Goal: Task Accomplishment & Management: Use online tool/utility

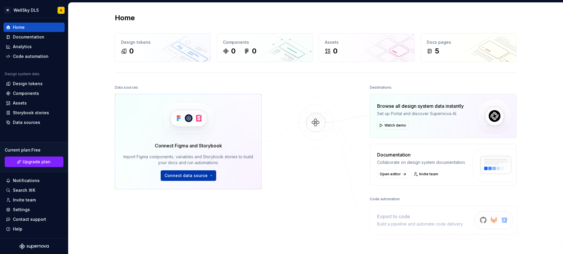
click at [205, 174] on span "Connect data source" at bounding box center [185, 176] width 43 height 6
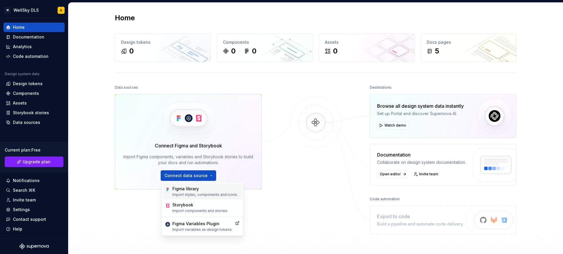
click at [204, 192] on div "Figma library Import styles, components and icons." at bounding box center [205, 191] width 66 height 11
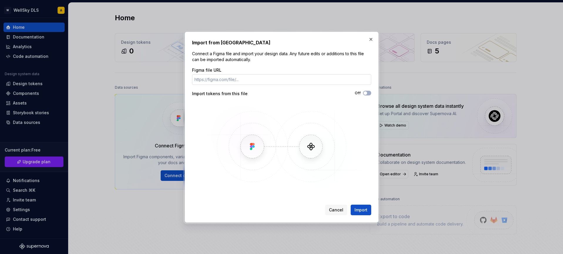
click at [245, 83] on input "Figma file URL" at bounding box center [281, 79] width 179 height 11
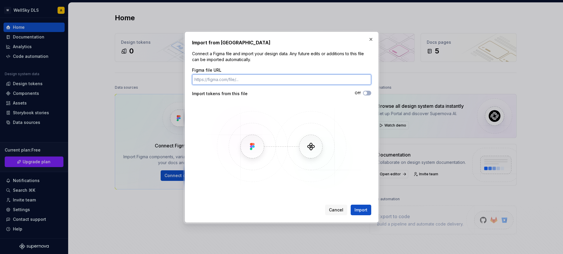
click at [250, 80] on input "Figma file URL" at bounding box center [281, 79] width 179 height 11
paste input "[URL][DOMAIN_NAME]"
type input "[URL][DOMAIN_NAME]"
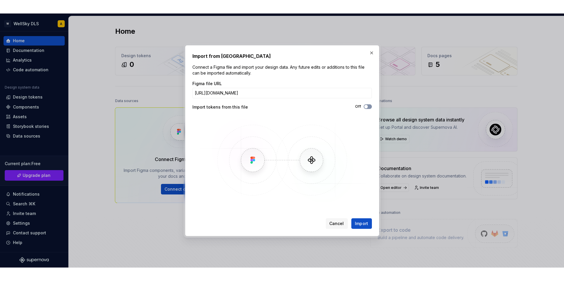
scroll to position [0, 0]
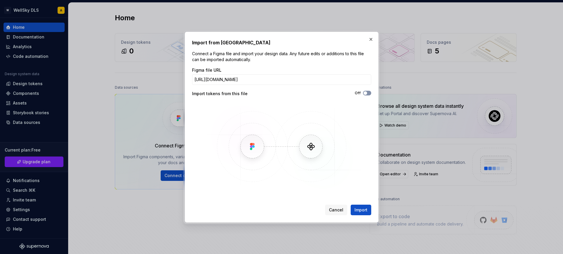
click at [365, 93] on span "button" at bounding box center [366, 93] width 4 height 4
click at [365, 210] on span "Import" at bounding box center [361, 210] width 13 height 6
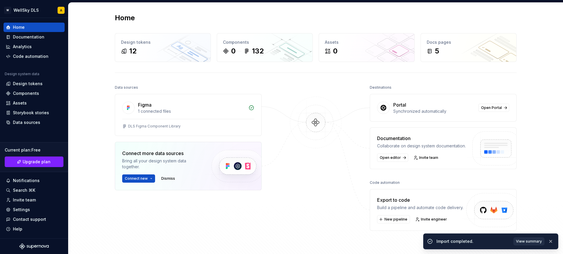
click at [529, 243] on span "View summary" at bounding box center [529, 241] width 26 height 5
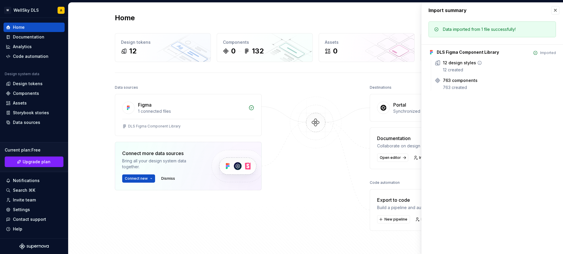
click at [468, 71] on div "12 created" at bounding box center [499, 70] width 113 height 6
click at [461, 88] on div "763 created" at bounding box center [499, 88] width 113 height 6
click at [463, 69] on div "12 created" at bounding box center [499, 70] width 113 height 6
click at [459, 91] on div "Data imported from 1 file successfully! DLS Figma Component Library Imported 12…" at bounding box center [492, 58] width 142 height 80
click at [320, 95] on div at bounding box center [315, 159] width 59 height 152
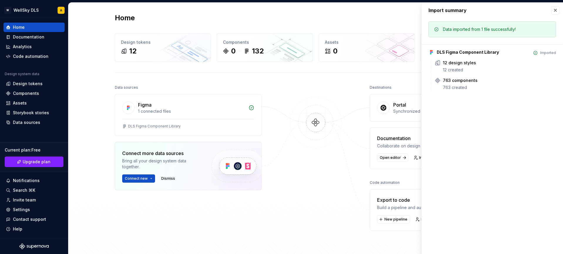
click at [554, 9] on button "button" at bounding box center [555, 10] width 8 height 8
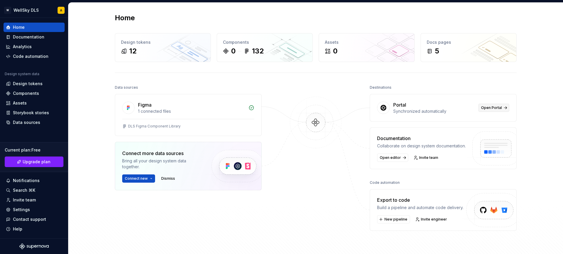
click at [497, 106] on span "Open Portal" at bounding box center [491, 107] width 21 height 5
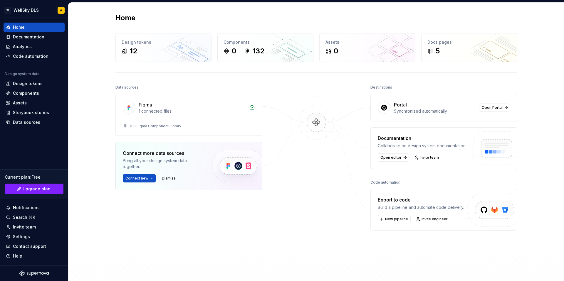
click at [289, 90] on div at bounding box center [316, 167] width 59 height 169
click at [391, 158] on span "Open editor" at bounding box center [390, 157] width 21 height 5
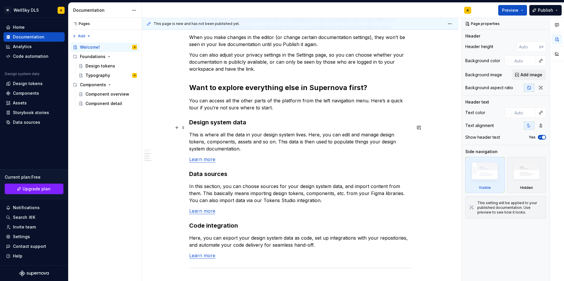
scroll to position [391, 0]
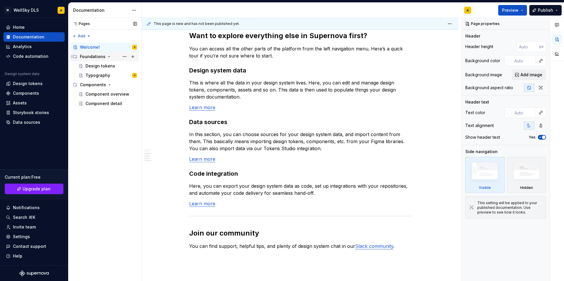
click at [94, 58] on div "Foundations" at bounding box center [93, 57] width 26 height 6
click at [95, 59] on div "Foundations" at bounding box center [93, 57] width 26 height 6
click at [95, 64] on div "Design tokens" at bounding box center [100, 66] width 30 height 6
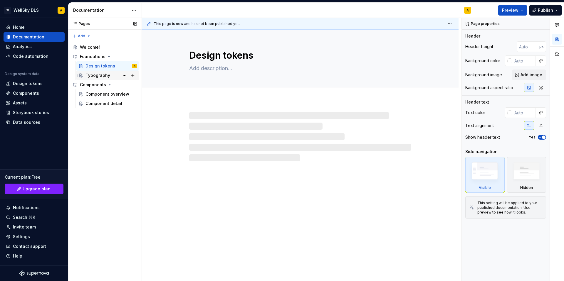
click at [97, 76] on div "Typography" at bounding box center [97, 76] width 25 height 6
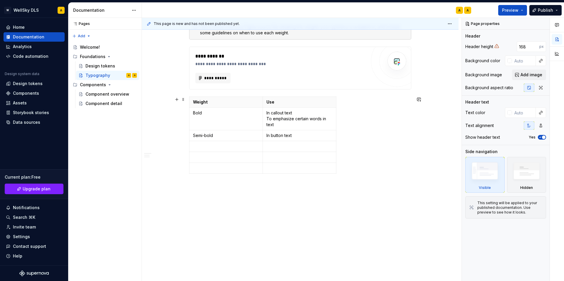
scroll to position [202, 0]
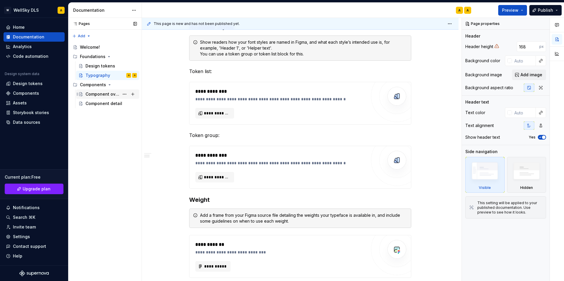
click at [102, 95] on div "Component overview" at bounding box center [102, 94] width 34 height 6
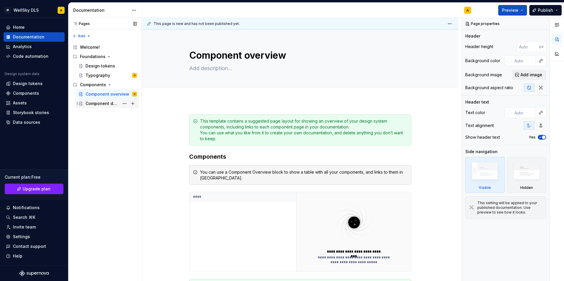
click at [98, 103] on div "Component detail" at bounding box center [102, 104] width 34 height 6
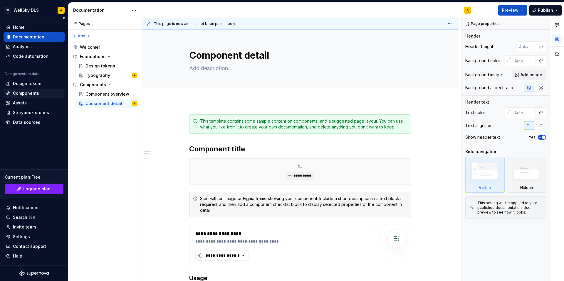
click at [28, 93] on div "Components" at bounding box center [26, 93] width 26 height 6
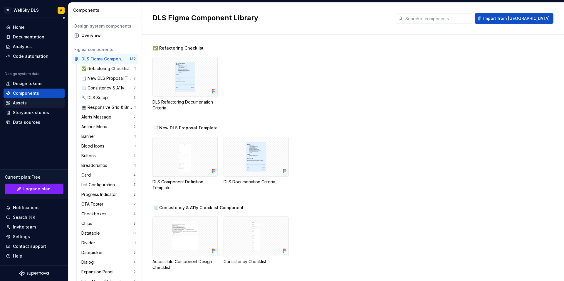
click at [36, 104] on div "Assets" at bounding box center [34, 103] width 56 height 6
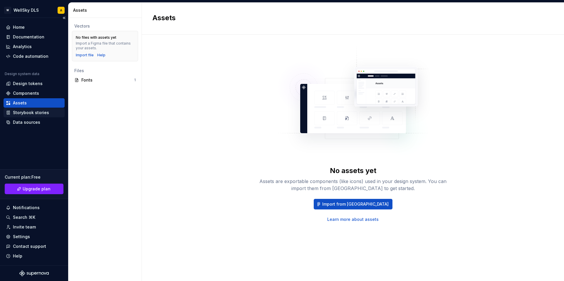
click at [38, 112] on div "Storybook stories" at bounding box center [31, 113] width 36 height 6
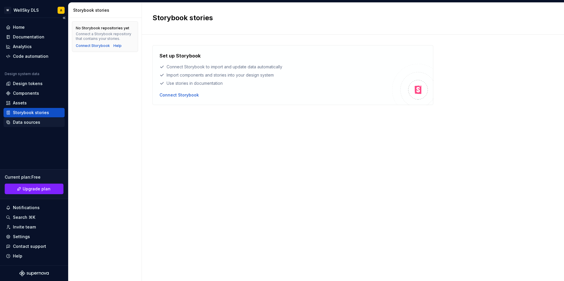
click at [28, 124] on div "Data sources" at bounding box center [26, 123] width 27 height 6
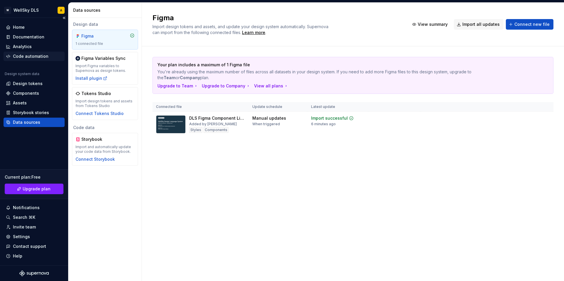
click at [28, 56] on div "Code automation" at bounding box center [31, 56] width 36 height 6
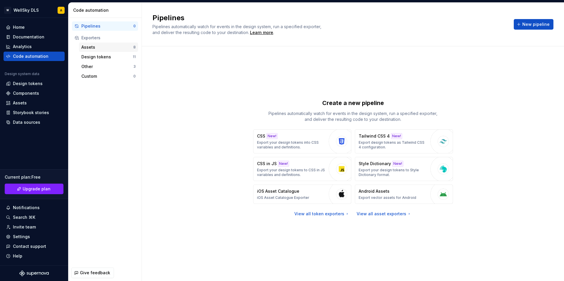
click at [118, 48] on div "Assets" at bounding box center [107, 47] width 52 height 6
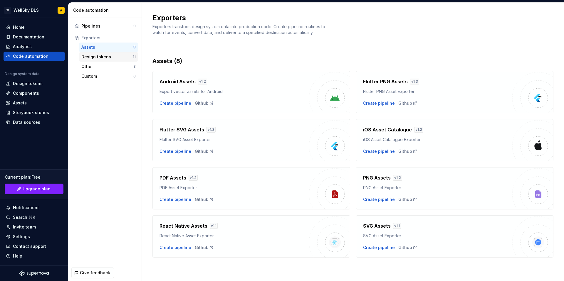
click at [119, 57] on div "Design tokens" at bounding box center [106, 57] width 51 height 6
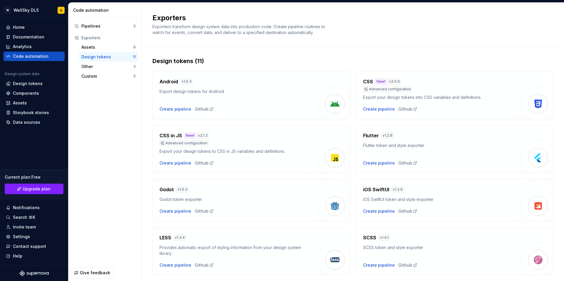
click at [108, 54] on div "Design tokens" at bounding box center [106, 57] width 51 height 6
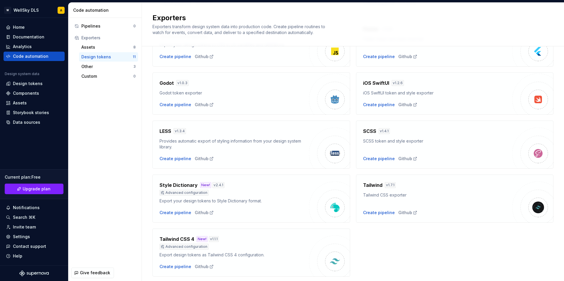
scroll to position [4, 0]
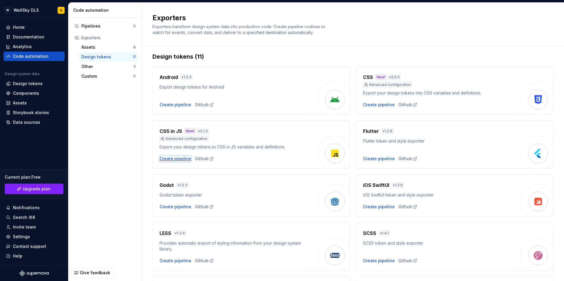
click at [177, 157] on div "Create pipeline" at bounding box center [175, 159] width 32 height 6
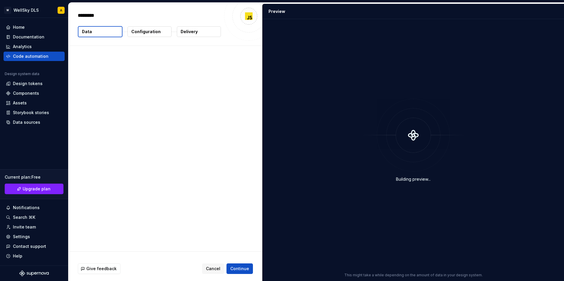
type textarea "*"
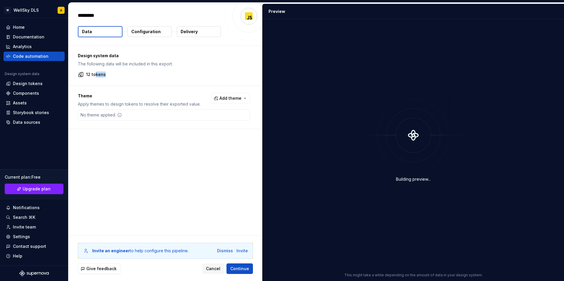
click at [96, 77] on div "Design system data The following data will be included in this export. 12 tokens" at bounding box center [163, 66] width 191 height 40
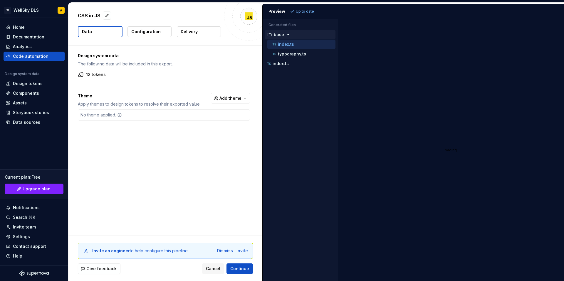
click at [89, 73] on p "12 tokens" at bounding box center [96, 75] width 20 height 6
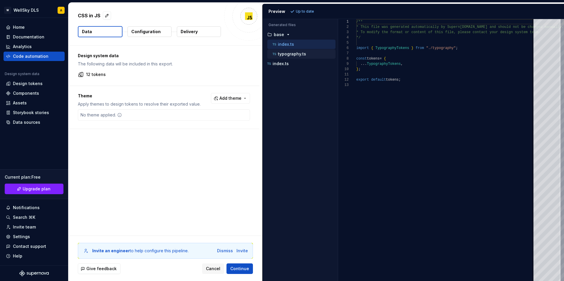
click at [304, 52] on p "typography.ts" at bounding box center [292, 54] width 28 height 5
type textarea "**********"
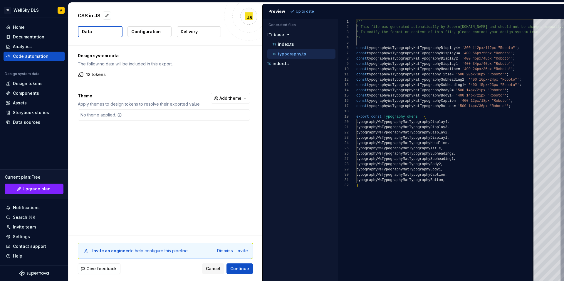
click at [160, 31] on button "Configuration" at bounding box center [149, 31] width 44 height 11
click at [195, 32] on p "Delivery" at bounding box center [189, 32] width 17 height 6
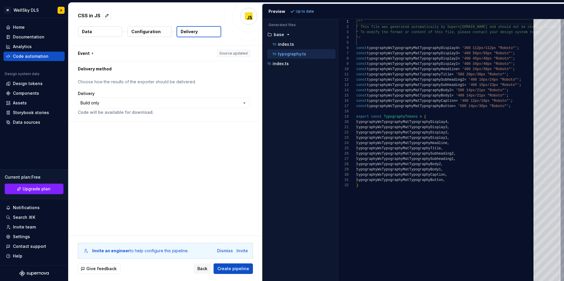
click at [140, 30] on p "Configuration" at bounding box center [145, 32] width 29 height 6
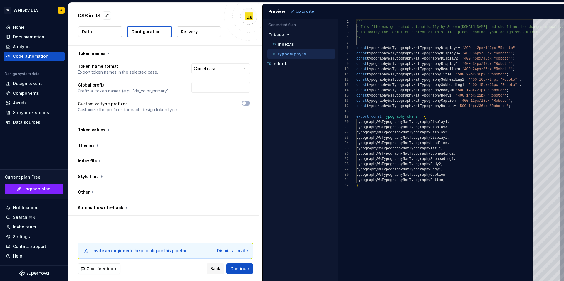
click at [88, 31] on p "Data" at bounding box center [87, 32] width 10 height 6
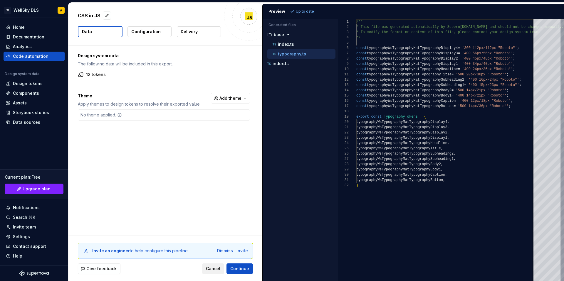
click at [216, 254] on span "Cancel" at bounding box center [213, 269] width 14 height 6
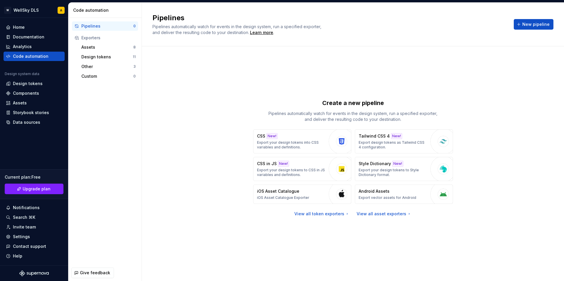
click at [107, 29] on div "Pipelines" at bounding box center [107, 26] width 52 height 6
click at [532, 23] on span "New pipeline" at bounding box center [535, 24] width 27 height 6
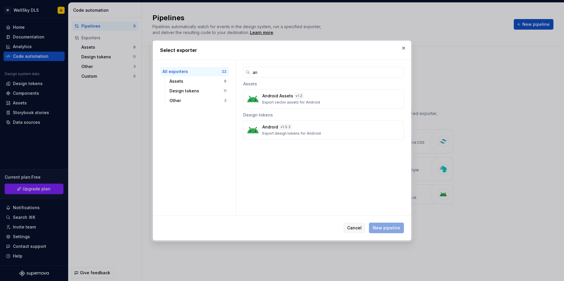
type input "a"
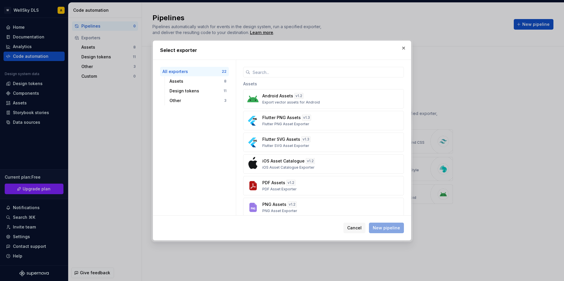
type input "e"
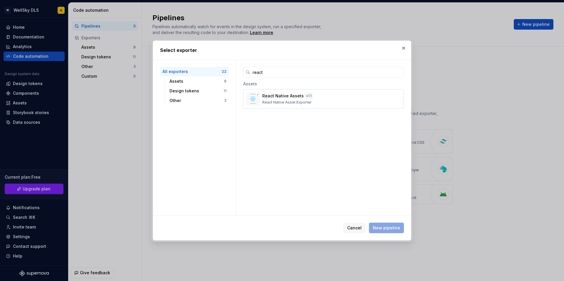
type input "react"
click at [329, 101] on div "React Native Assets v 1.1 React Native Asset Exporter" at bounding box center [321, 99] width 119 height 12
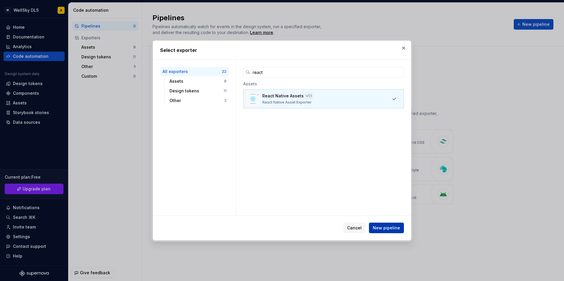
click at [380, 227] on span "New pipeline" at bounding box center [386, 228] width 27 height 6
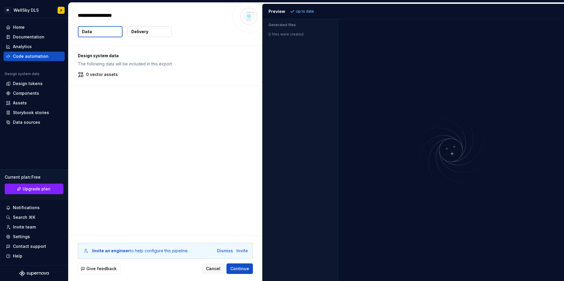
click at [96, 35] on button "Data" at bounding box center [100, 31] width 45 height 11
click at [114, 33] on button "Data" at bounding box center [100, 31] width 45 height 11
click at [144, 33] on p "Delivery" at bounding box center [139, 32] width 17 height 6
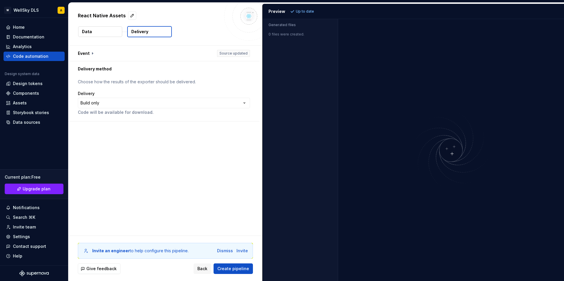
click at [108, 27] on button "Data" at bounding box center [100, 31] width 44 height 11
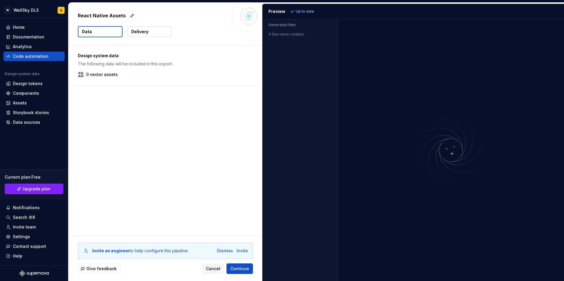
click at [110, 29] on button "Data" at bounding box center [100, 31] width 45 height 11
click at [105, 75] on p "0 vector assets" at bounding box center [102, 75] width 32 height 6
drag, startPoint x: 112, startPoint y: 55, endPoint x: 105, endPoint y: 73, distance: 19.9
click at [112, 55] on p "Design system data" at bounding box center [164, 56] width 172 height 6
drag, startPoint x: 105, startPoint y: 73, endPoint x: 118, endPoint y: 40, distance: 35.8
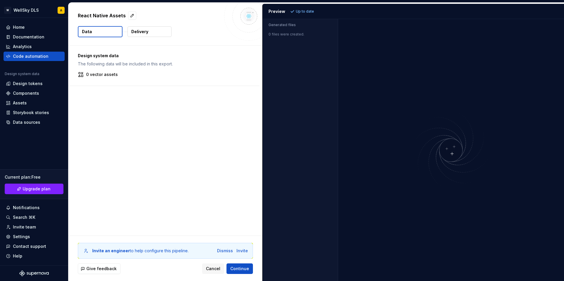
click at [105, 73] on p "0 vector assets" at bounding box center [102, 75] width 32 height 6
click at [103, 31] on button "Data" at bounding box center [100, 31] width 45 height 11
click at [92, 31] on button "Data" at bounding box center [100, 31] width 45 height 11
click at [286, 26] on p "Generated files" at bounding box center [299, 25] width 63 height 5
click at [245, 254] on span "Continue" at bounding box center [239, 269] width 19 height 6
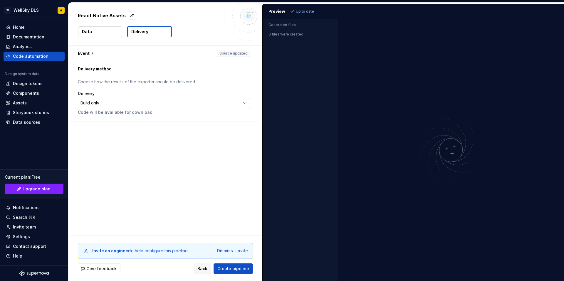
click at [161, 102] on html "**********" at bounding box center [282, 140] width 564 height 281
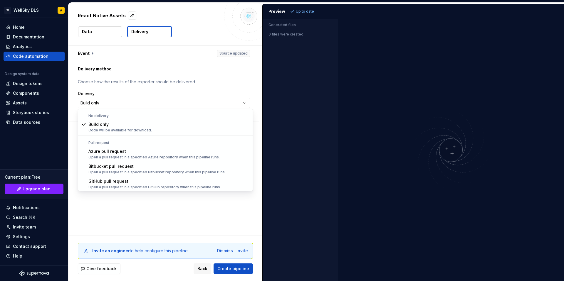
click at [174, 204] on html "**********" at bounding box center [282, 140] width 564 height 281
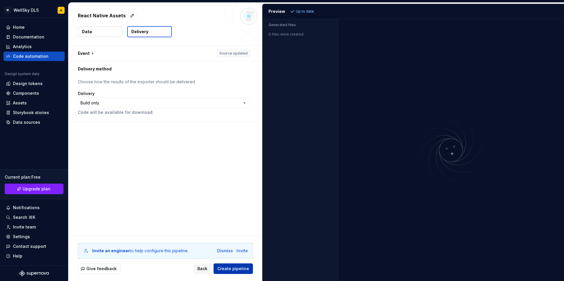
click at [236, 254] on span "Create pipeline" at bounding box center [233, 269] width 32 height 6
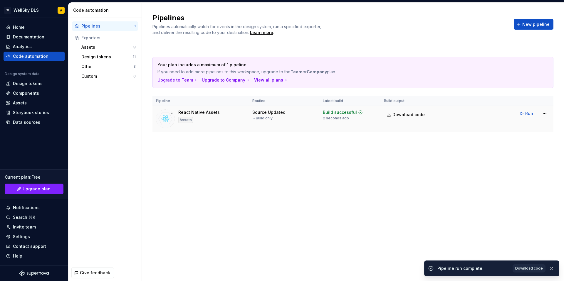
click at [221, 115] on div "React Native Assets Assets" at bounding box center [200, 119] width 89 height 19
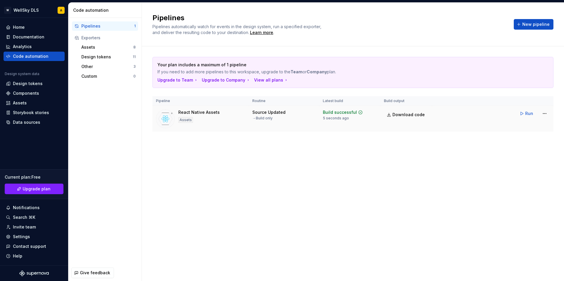
click at [160, 114] on img at bounding box center [165, 119] width 19 height 19
click at [178, 122] on div "React Native Assets Assets" at bounding box center [200, 119] width 89 height 19
click at [197, 115] on div "React Native Assets Assets" at bounding box center [198, 119] width 41 height 19
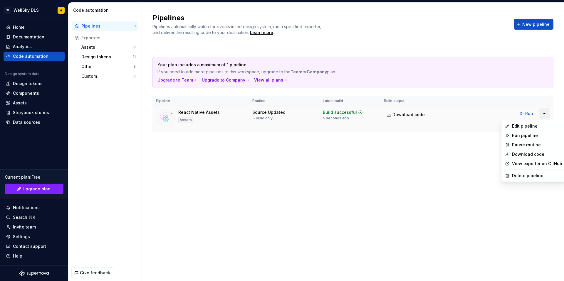
click at [548, 114] on html "W WellSky DLS A Home Documentation Analytics Code automation Design system data…" at bounding box center [282, 140] width 564 height 281
click at [525, 126] on div "Edit pipeline" at bounding box center [537, 126] width 50 height 6
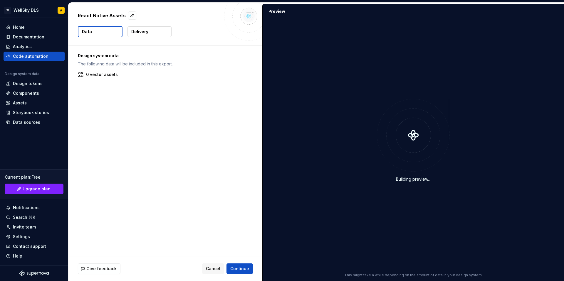
click at [91, 34] on button "Data" at bounding box center [100, 31] width 45 height 11
click at [105, 73] on p "0 vector assets" at bounding box center [102, 75] width 32 height 6
click at [99, 80] on div "Design system data The following data will be included in this export. 0 vector…" at bounding box center [163, 66] width 191 height 40
click at [215, 254] on span "Cancel" at bounding box center [213, 269] width 14 height 6
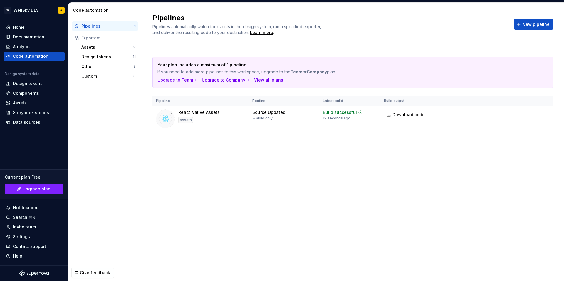
click at [195, 157] on div "Pipelines Pipelines automatically watch for events in the design system, run a …" at bounding box center [353, 142] width 422 height 279
click at [101, 49] on div "Assets" at bounding box center [107, 47] width 52 height 6
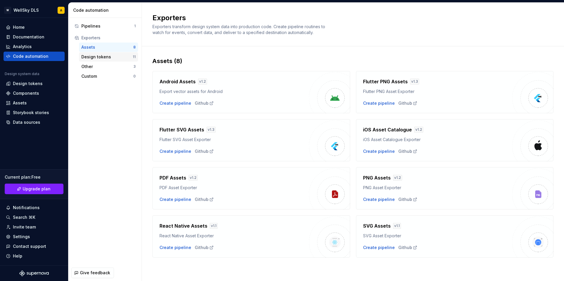
click at [98, 59] on div "Design tokens" at bounding box center [106, 57] width 51 height 6
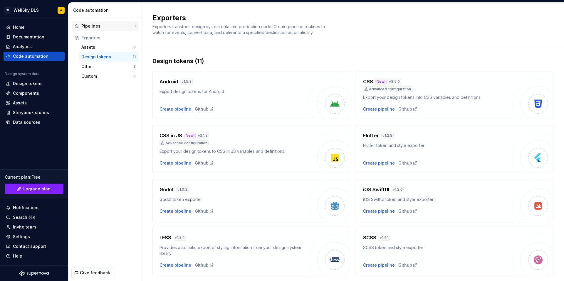
click at [102, 28] on div "Pipelines" at bounding box center [107, 26] width 53 height 6
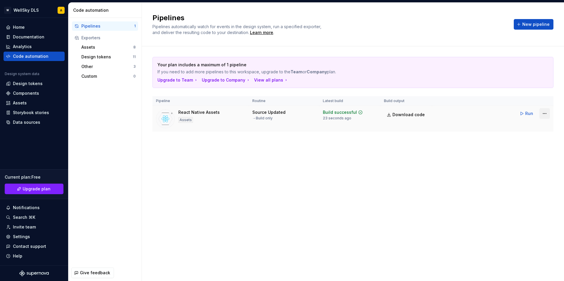
click at [545, 114] on html "W WellSky DLS A Home Documentation Analytics Code automation Design system data…" at bounding box center [282, 140] width 564 height 281
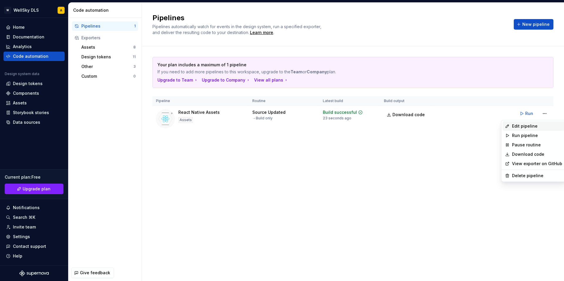
click at [538, 127] on div "Edit pipeline" at bounding box center [537, 126] width 50 height 6
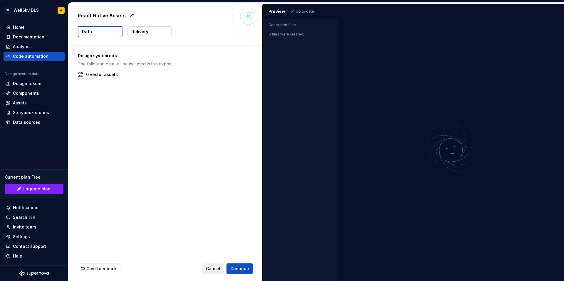
click at [217, 254] on span "Cancel" at bounding box center [213, 269] width 14 height 6
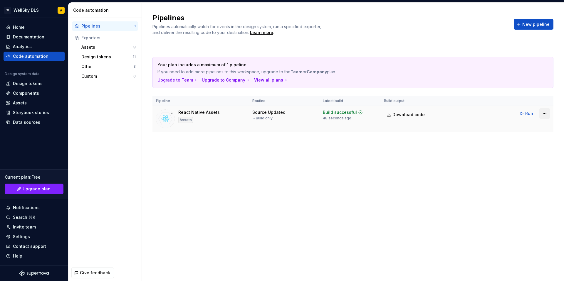
click at [546, 115] on html "W WellSky DLS A Home Documentation Analytics Code automation Design system data…" at bounding box center [282, 140] width 564 height 281
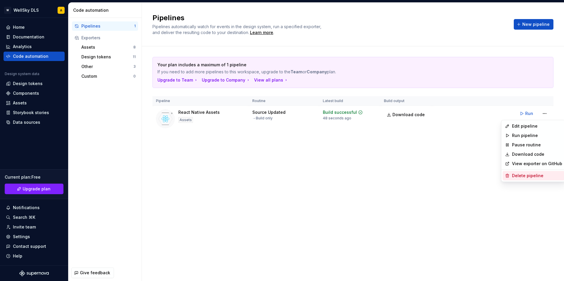
click at [535, 177] on div "Delete pipeline" at bounding box center [537, 176] width 50 height 6
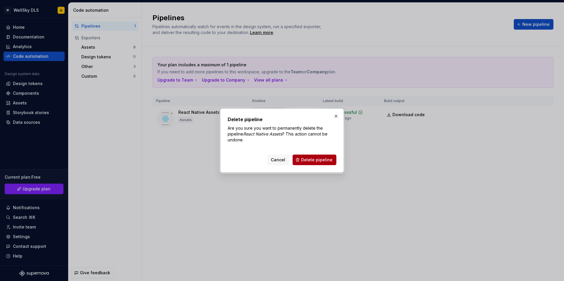
click at [320, 162] on span "Delete pipeline" at bounding box center [316, 160] width 31 height 6
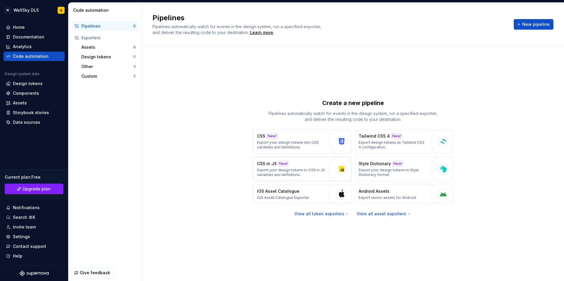
click at [330, 166] on div "button" at bounding box center [342, 169] width 26 height 26
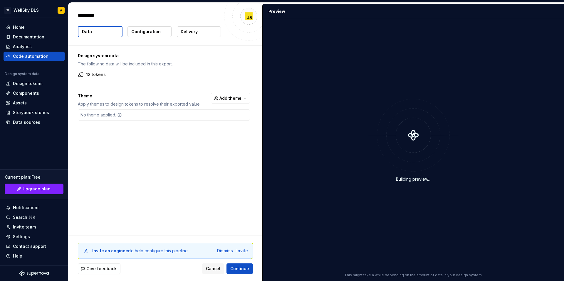
type textarea "*"
drag, startPoint x: 103, startPoint y: 80, endPoint x: 104, endPoint y: 75, distance: 5.6
click at [103, 80] on div "Design system data The following data will be included in this export. 12 tokens" at bounding box center [163, 66] width 191 height 40
click at [104, 74] on p "12 tokens" at bounding box center [96, 75] width 20 height 6
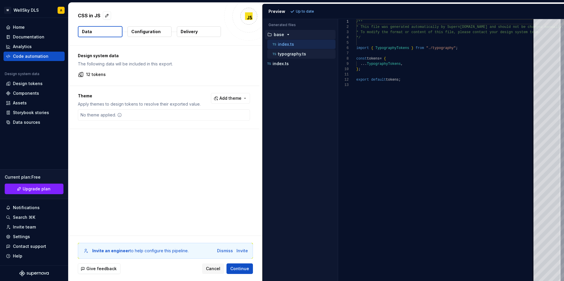
click at [293, 56] on p "typography.ts" at bounding box center [292, 54] width 28 height 5
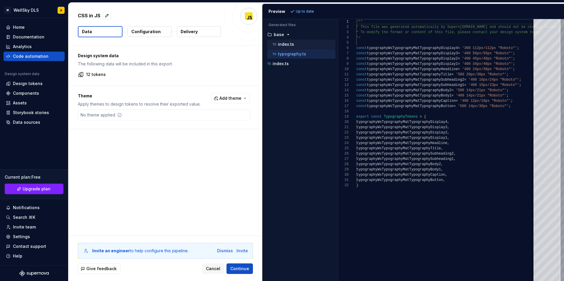
click at [297, 45] on div "index.ts" at bounding box center [303, 44] width 64 height 6
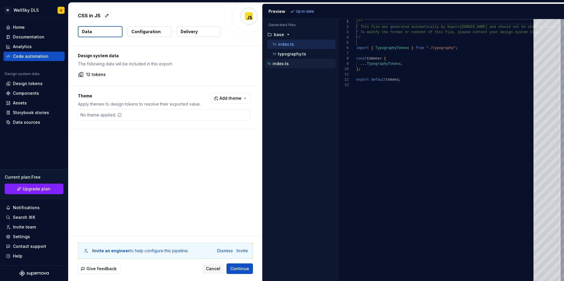
drag, startPoint x: 298, startPoint y: 54, endPoint x: 298, endPoint y: 60, distance: 5.6
click at [298, 54] on p "typography.ts" at bounding box center [292, 54] width 28 height 5
type textarea "**********"
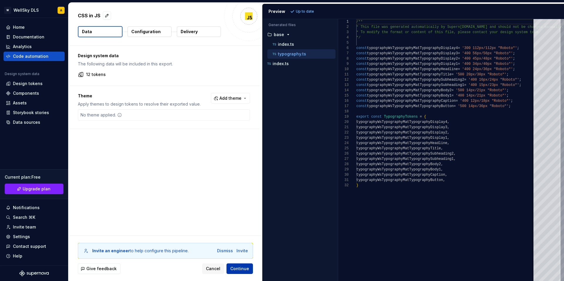
click at [245, 254] on span "Continue" at bounding box center [239, 269] width 19 height 6
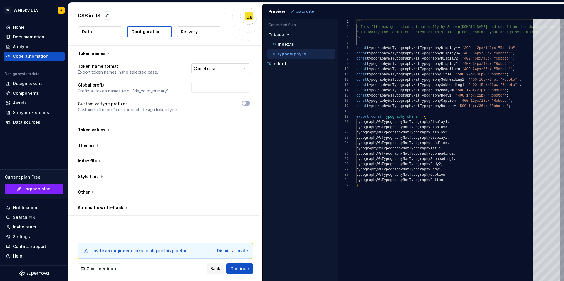
click at [245, 69] on html "**********" at bounding box center [282, 140] width 564 height 281
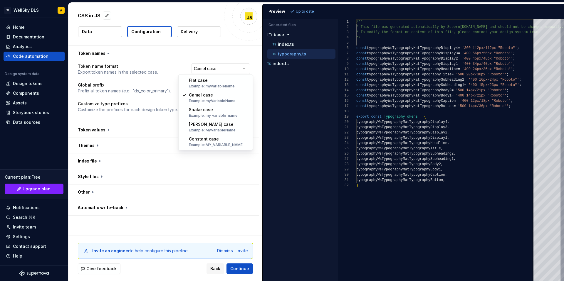
select select "********"
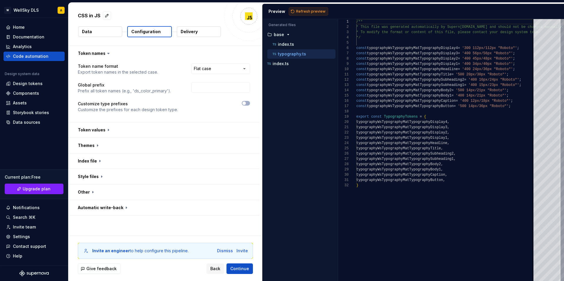
click at [315, 11] on span "Refresh preview" at bounding box center [310, 11] width 29 height 5
type textarea "**********"
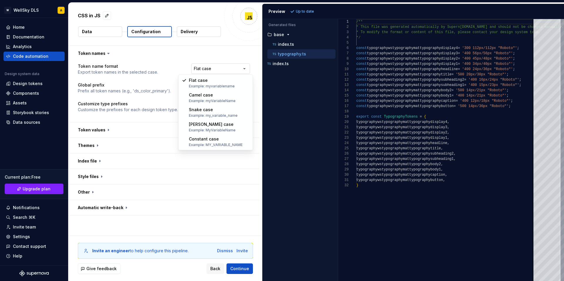
click at [239, 68] on html "**********" at bounding box center [282, 140] width 564 height 281
select select "*********"
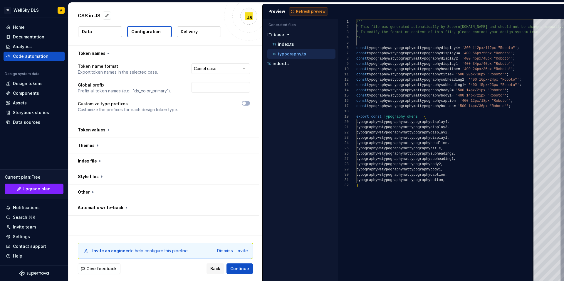
click at [301, 10] on span "Refresh preview" at bounding box center [310, 11] width 29 height 5
click at [95, 135] on button "button" at bounding box center [163, 129] width 191 height 15
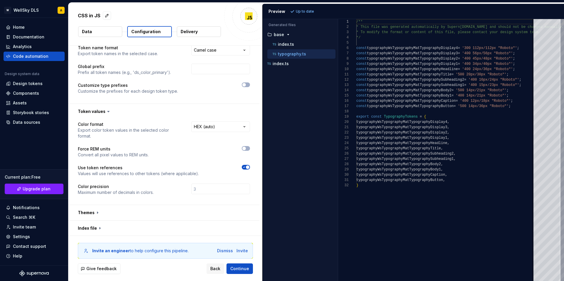
scroll to position [19, 0]
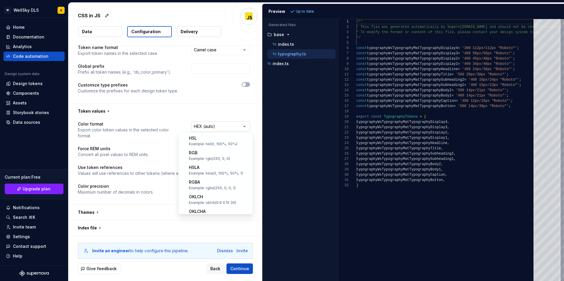
click at [230, 122] on html "**********" at bounding box center [282, 140] width 564 height 281
click at [231, 114] on html "**********" at bounding box center [282, 140] width 564 height 281
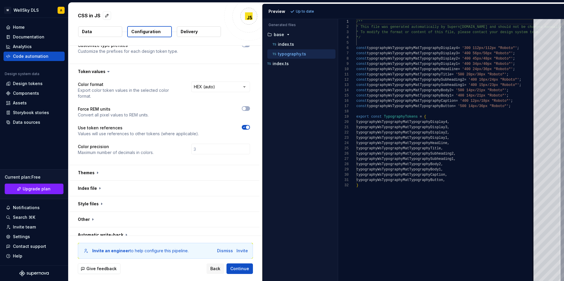
scroll to position [60, 0]
click at [125, 167] on button "button" at bounding box center [163, 171] width 191 height 15
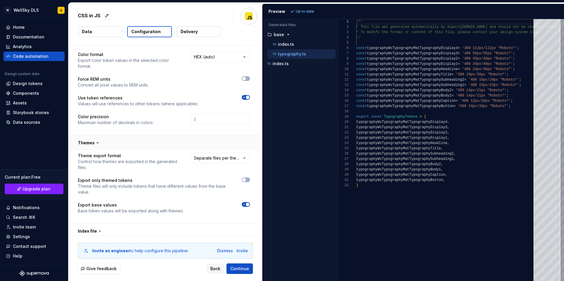
scroll to position [114, 0]
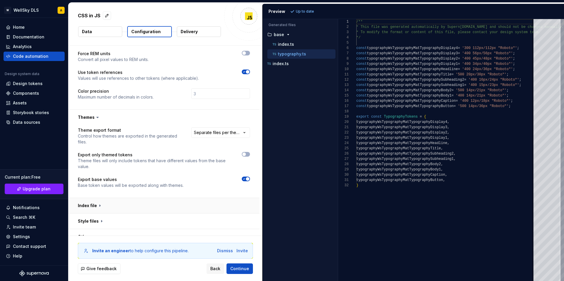
click at [127, 200] on button "button" at bounding box center [163, 205] width 191 height 15
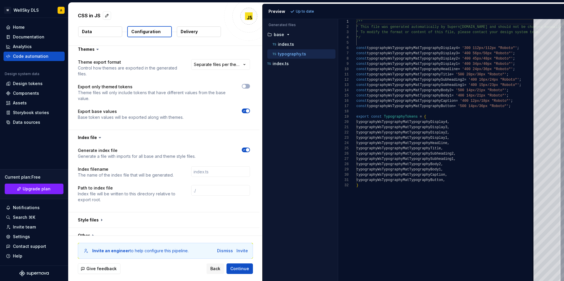
scroll to position [200, 0]
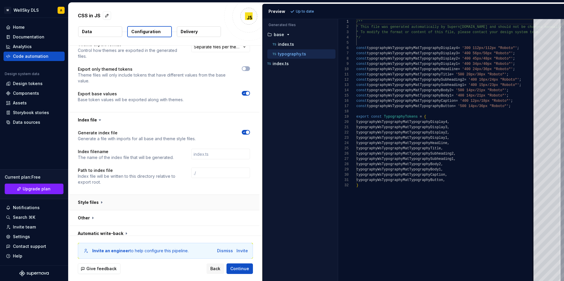
click at [128, 195] on button "button" at bounding box center [163, 202] width 191 height 15
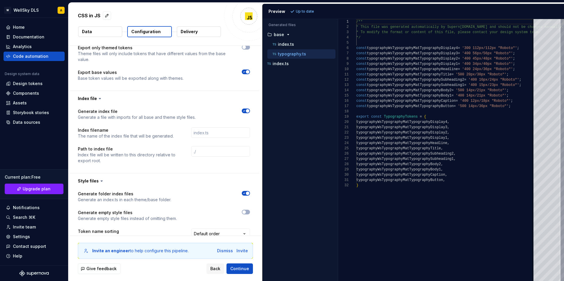
scroll to position [310, 0]
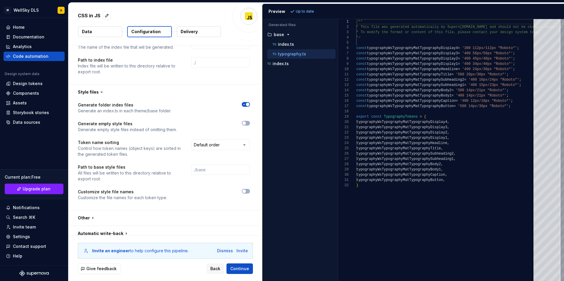
click at [204, 33] on button "Delivery" at bounding box center [199, 31] width 44 height 11
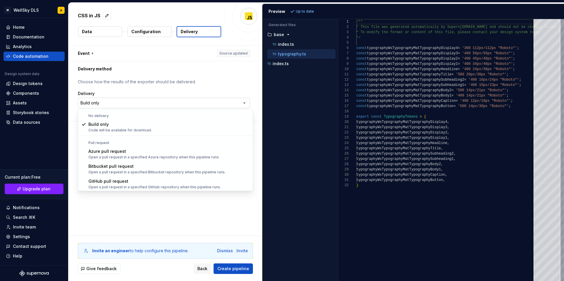
click at [157, 100] on html "**********" at bounding box center [282, 140] width 564 height 281
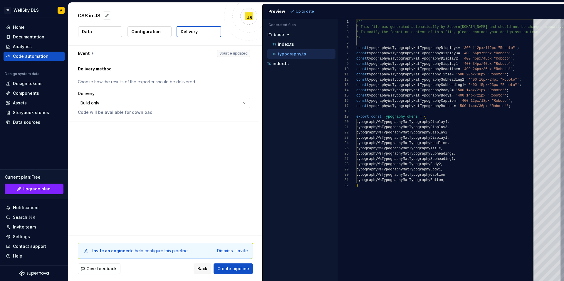
click at [196, 217] on html "**********" at bounding box center [282, 140] width 564 height 281
click at [246, 254] on span "Create pipeline" at bounding box center [233, 269] width 32 height 6
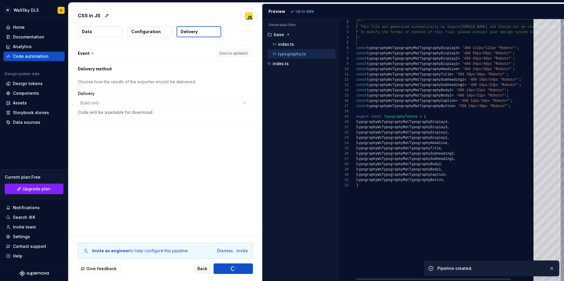
type textarea "**********"
click at [381, 254] on div "/** * This file was generated automatically by Supern [DOMAIN_NAME] and should …" at bounding box center [459, 150] width 207 height 262
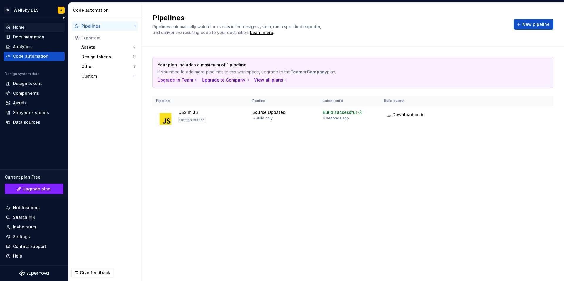
click at [26, 23] on div "Home" at bounding box center [34, 27] width 61 height 9
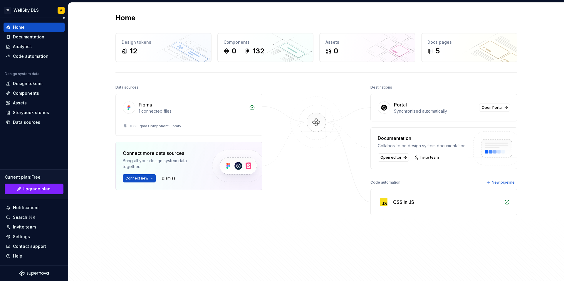
click at [40, 254] on icon "Supernova Logo" at bounding box center [40, 274] width 2 height 3
